Goal: Information Seeking & Learning: Learn about a topic

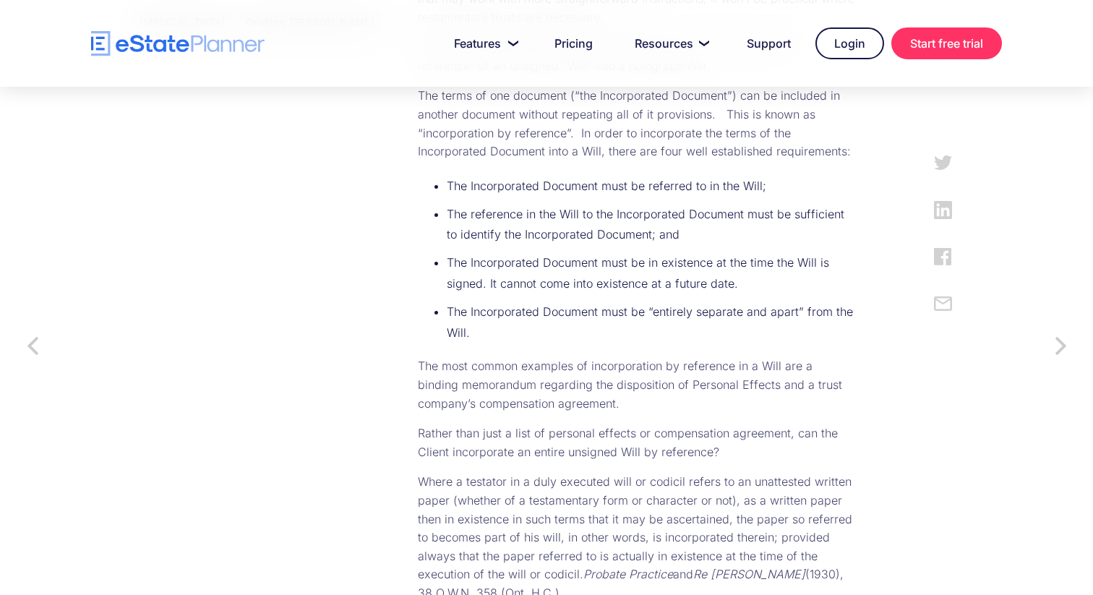
scroll to position [835, 0]
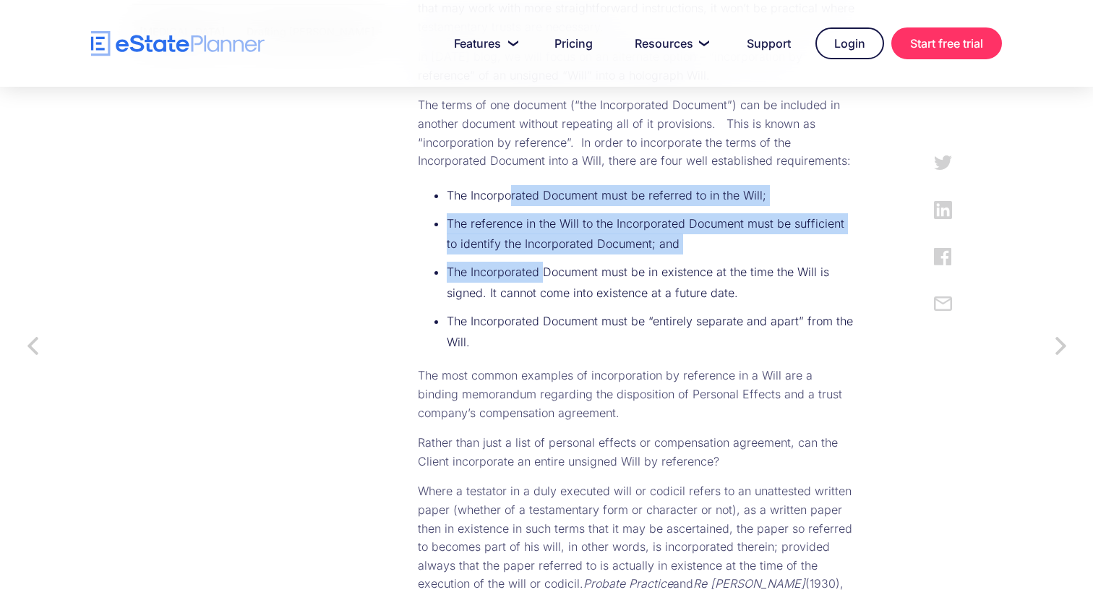
drag, startPoint x: 411, startPoint y: 176, endPoint x: 445, endPoint y: 244, distance: 75.3
click at [446, 244] on ul "The Incorporated Document must be referred to in the Will; The reference in the…" at bounding box center [636, 272] width 437 height 175
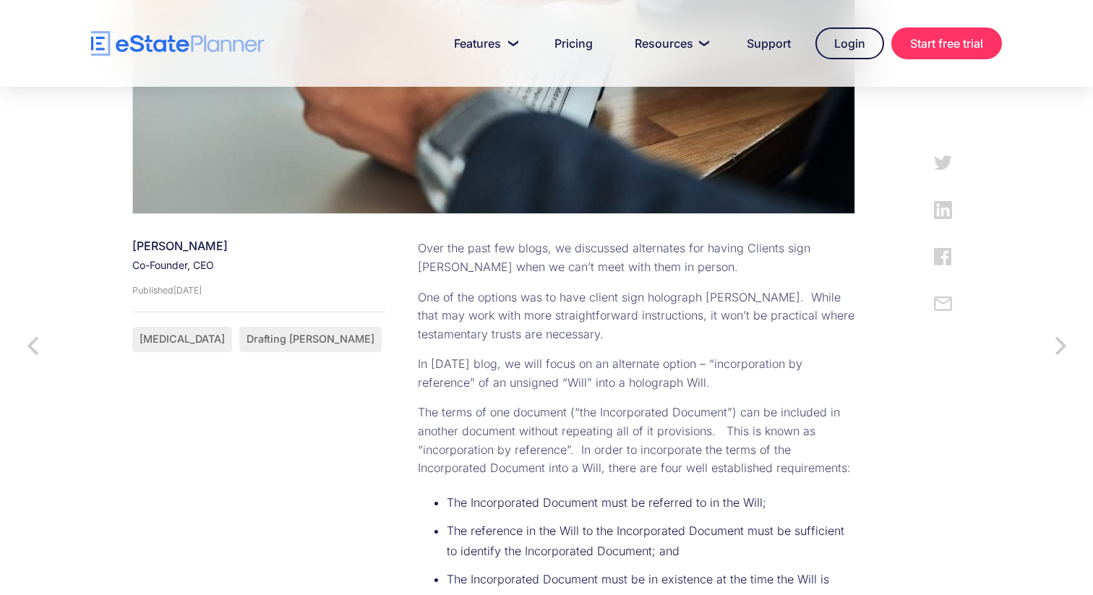
scroll to position [1160, 0]
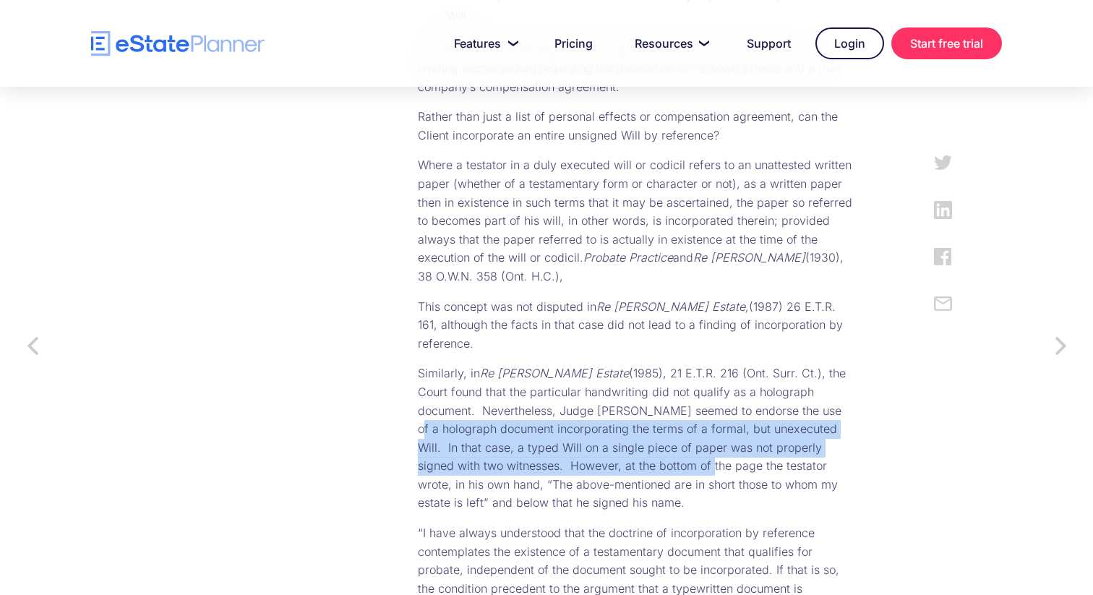
drag, startPoint x: 501, startPoint y: 322, endPoint x: 577, endPoint y: 344, distance: 79.1
click at [577, 364] on p "Similarly, in Re [PERSON_NAME] Estate (1985), 21 E.T.R. 216 (Ont. Surr. Ct.), t…" at bounding box center [636, 438] width 437 height 148
drag, startPoint x: 419, startPoint y: 324, endPoint x: 392, endPoint y: 353, distance: 39.9
click at [418, 364] on p "Similarly, in Re [PERSON_NAME] Estate (1985), 21 E.T.R. 216 (Ont. Surr. Ct.), t…" at bounding box center [636, 438] width 437 height 148
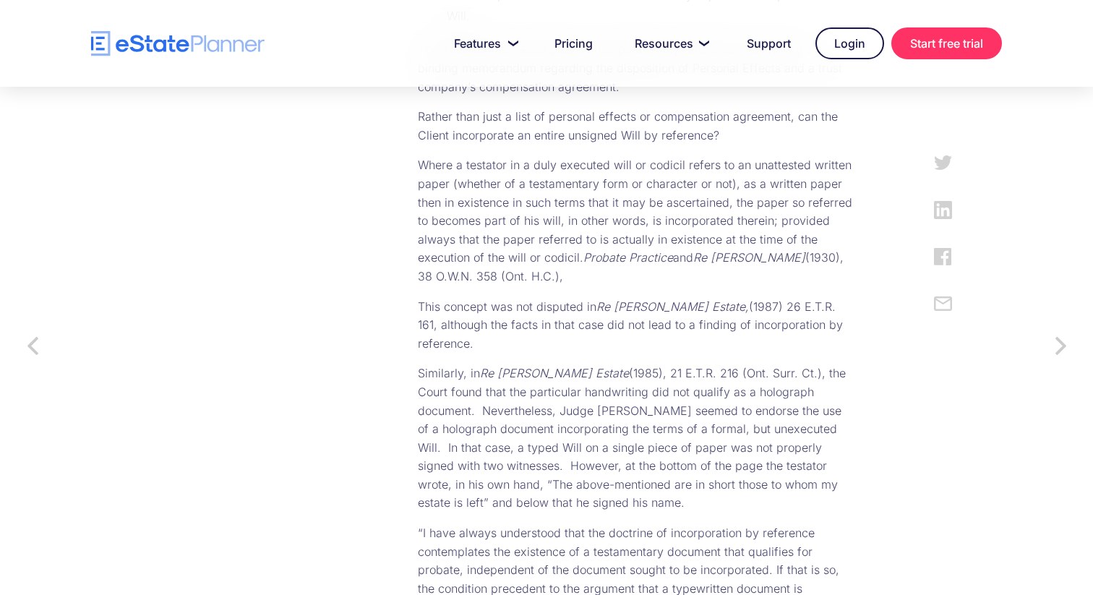
click at [418, 364] on p "Similarly, in Re [PERSON_NAME] Estate (1985), 21 E.T.R. 216 (Ont. Surr. Ct.), t…" at bounding box center [636, 438] width 437 height 148
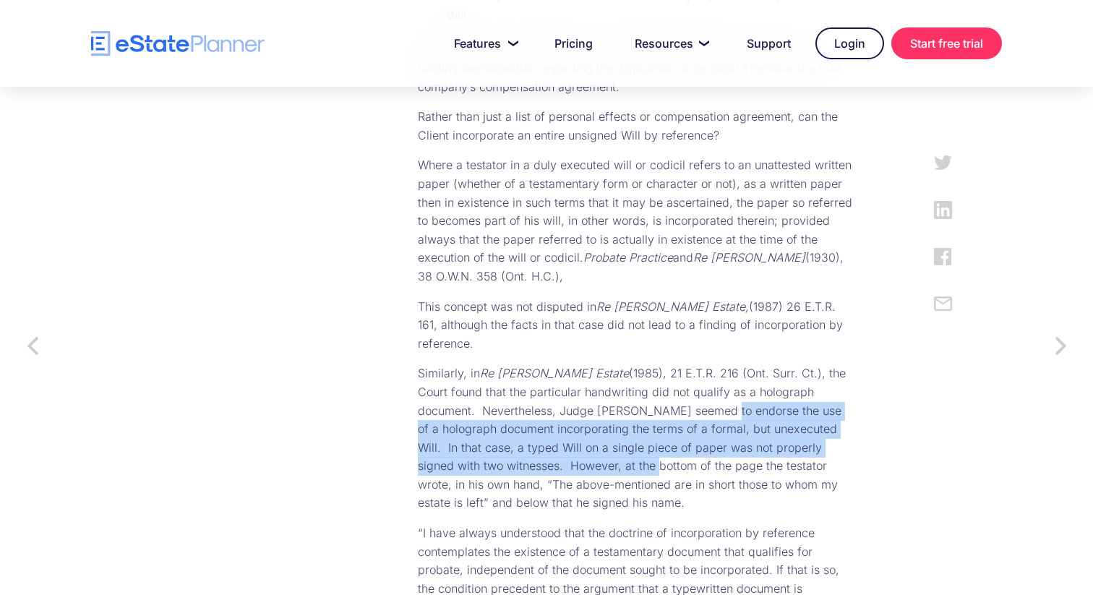
drag, startPoint x: 393, startPoint y: 311, endPoint x: 528, endPoint y: 353, distance: 141.5
click at [528, 364] on p "Similarly, in Re [PERSON_NAME] Estate (1985), 21 E.T.R. 216 (Ont. Surr. Ct.), t…" at bounding box center [636, 438] width 437 height 148
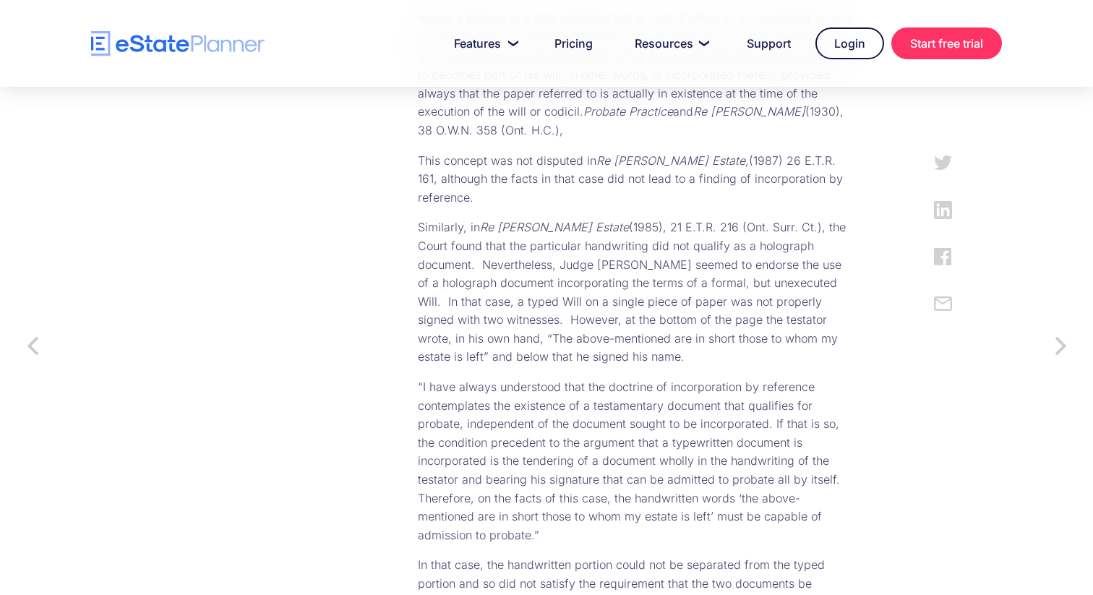
scroll to position [1343, 0]
